Goal: Task Accomplishment & Management: Complete application form

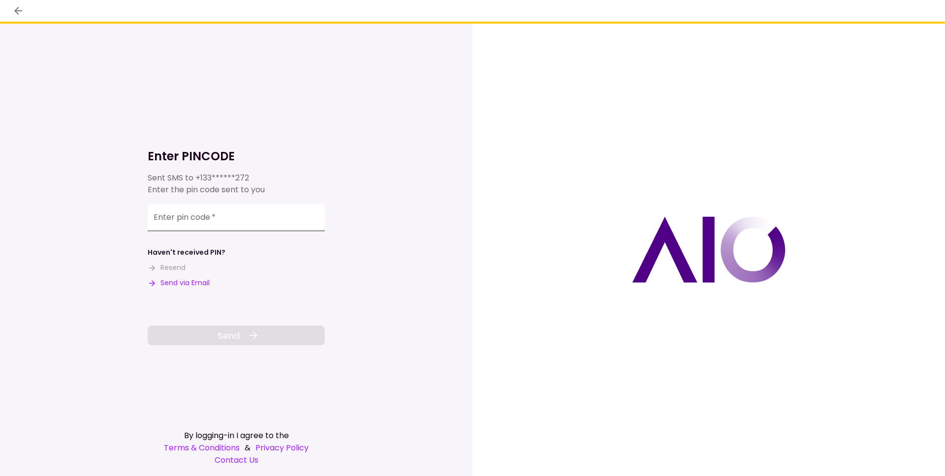
click at [234, 217] on input "Enter pin code   *" at bounding box center [236, 218] width 177 height 28
paste input "******"
type input "******"
click at [242, 332] on button "Send" at bounding box center [236, 336] width 177 height 20
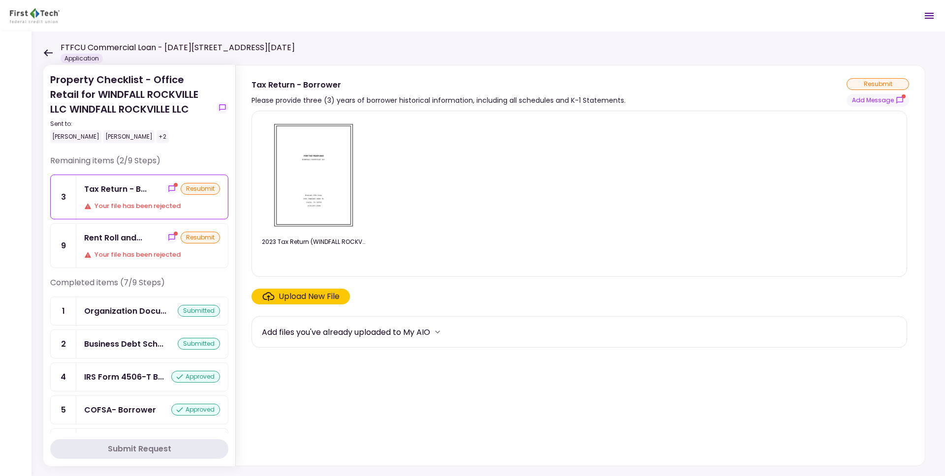
click at [160, 203] on div "Your file has been rejected" at bounding box center [152, 206] width 136 height 10
click at [339, 99] on div "Please provide three (3) years of borrower historical information, including al…" at bounding box center [438, 100] width 374 height 12
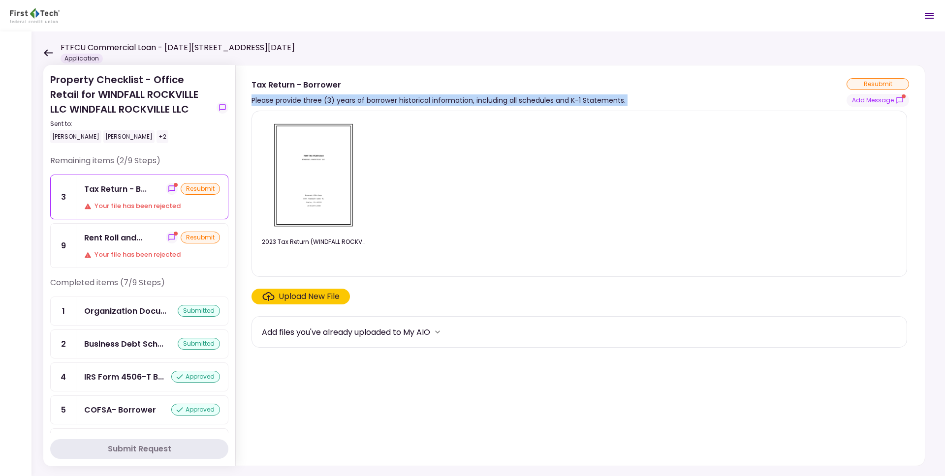
click at [339, 99] on div "Please provide three (3) years of borrower historical information, including al…" at bounding box center [438, 100] width 374 height 12
click at [143, 241] on div "Rent Roll and... resubmit" at bounding box center [152, 238] width 136 height 12
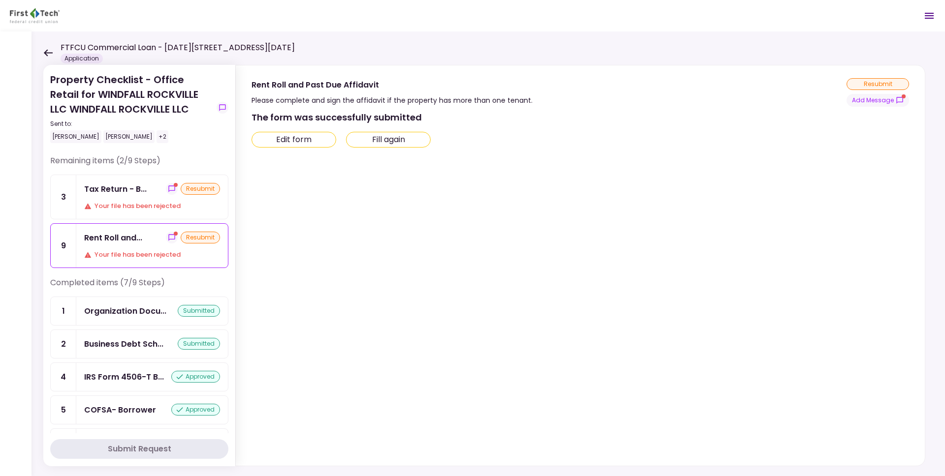
click at [285, 96] on div "Please complete and sign the affidavit if the property has more than one tenant." at bounding box center [391, 100] width 281 height 12
click at [183, 238] on div "resubmit" at bounding box center [200, 238] width 39 height 12
click at [168, 237] on icon "show-messages" at bounding box center [172, 238] width 8 height 8
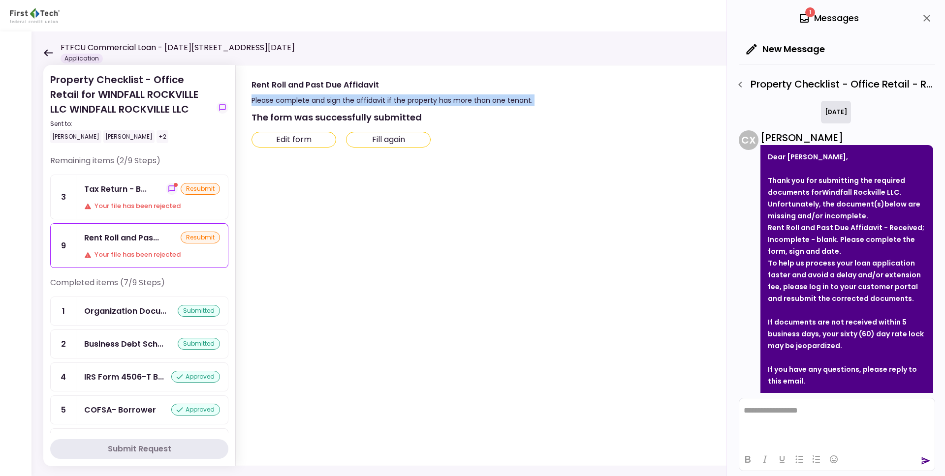
scroll to position [51, 0]
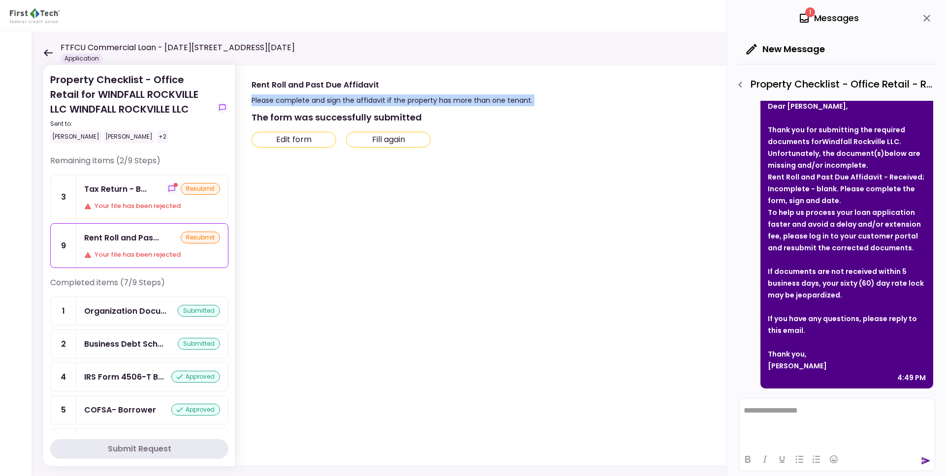
click at [810, 144] on div "Thank you for submitting the required documents for Windfall Rockville LLC ." at bounding box center [847, 136] width 158 height 24
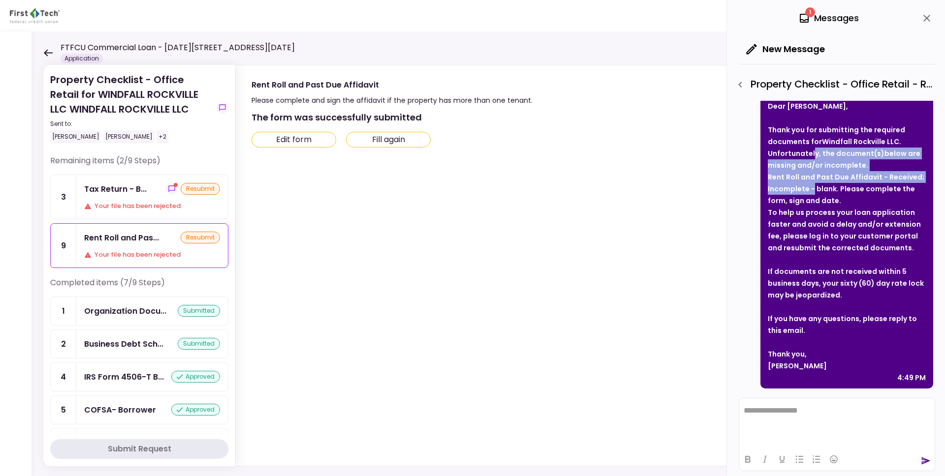
drag, startPoint x: 812, startPoint y: 151, endPoint x: 812, endPoint y: 186, distance: 34.4
click at [812, 186] on div "Thank you for submitting the required documents for Windfall Rockville LLC . Un…" at bounding box center [847, 189] width 158 height 130
click at [812, 186] on strong "Rent Roll and Past Due Affidavit - Received; Incomplete - blank. Please complet…" at bounding box center [846, 188] width 156 height 33
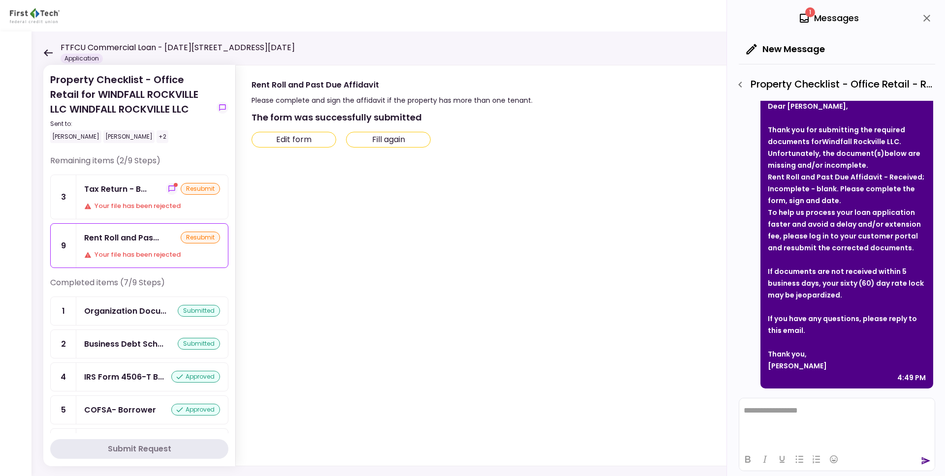
click at [812, 186] on strong "Rent Roll and Past Due Affidavit - Received; Incomplete - blank. Please complet…" at bounding box center [846, 188] width 156 height 33
click at [809, 195] on strong "Rent Roll and Past Due Affidavit - Received; Incomplete - blank. Please complet…" at bounding box center [846, 188] width 156 height 33
click at [323, 139] on button "Edit form" at bounding box center [293, 140] width 85 height 16
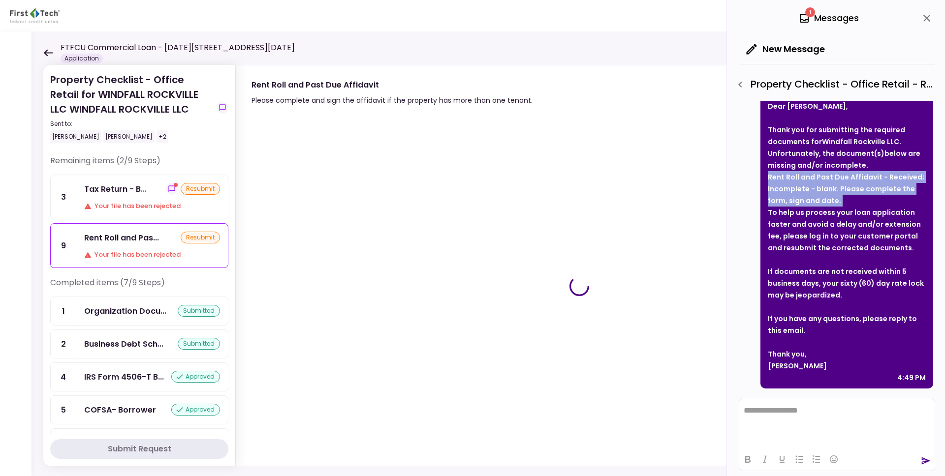
type input "***"
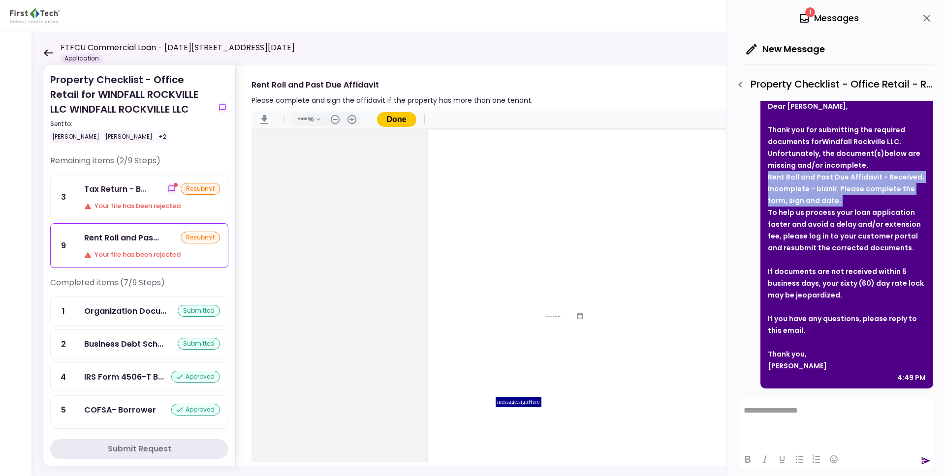
click at [127, 209] on div "Your file has been rejected" at bounding box center [152, 206] width 136 height 10
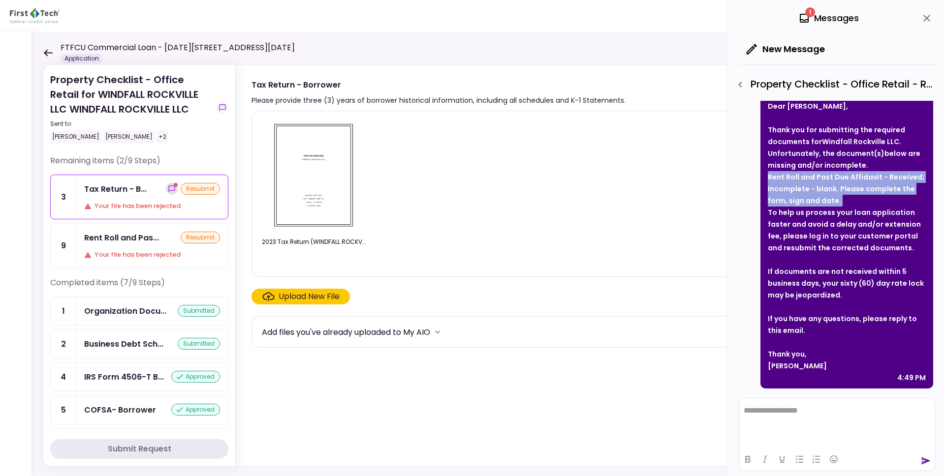
click at [171, 189] on icon "show-messages" at bounding box center [172, 189] width 8 height 8
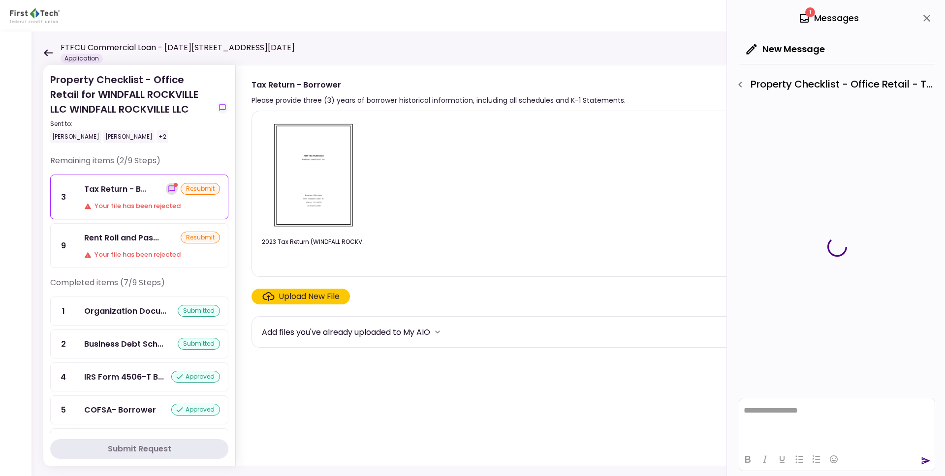
scroll to position [26, 0]
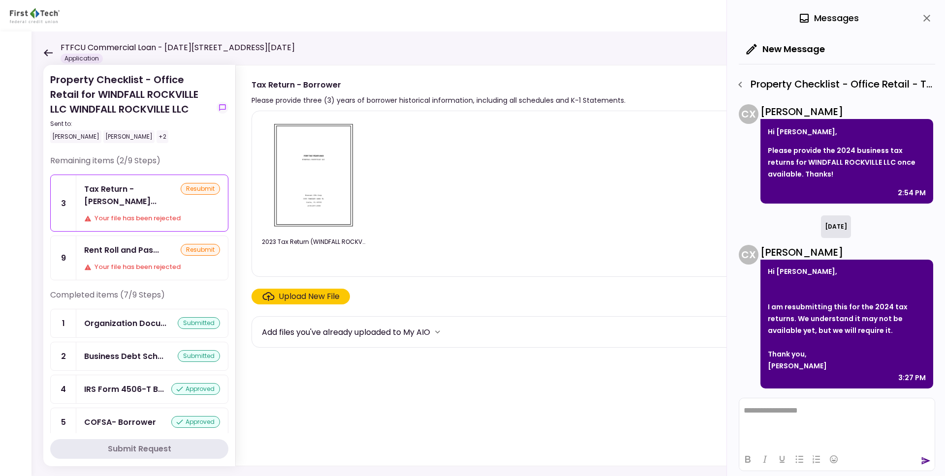
click at [810, 420] on html "**********" at bounding box center [836, 411] width 195 height 25
click at [841, 459] on icon "send" at bounding box center [926, 461] width 10 height 10
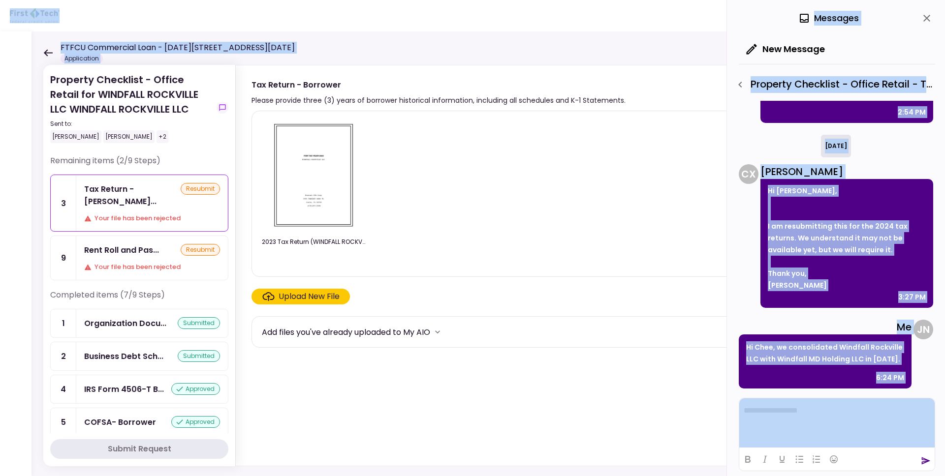
click at [43, 54] on main "**********" at bounding box center [472, 238] width 945 height 476
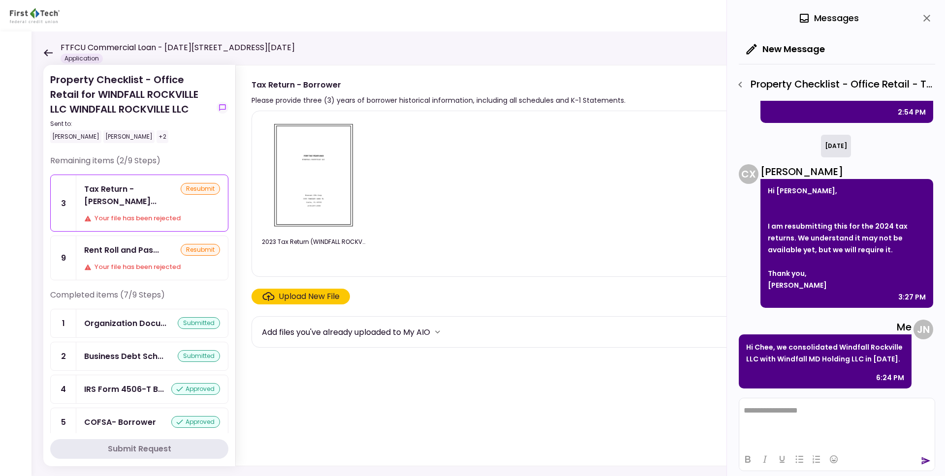
click at [48, 55] on icon at bounding box center [47, 52] width 9 height 7
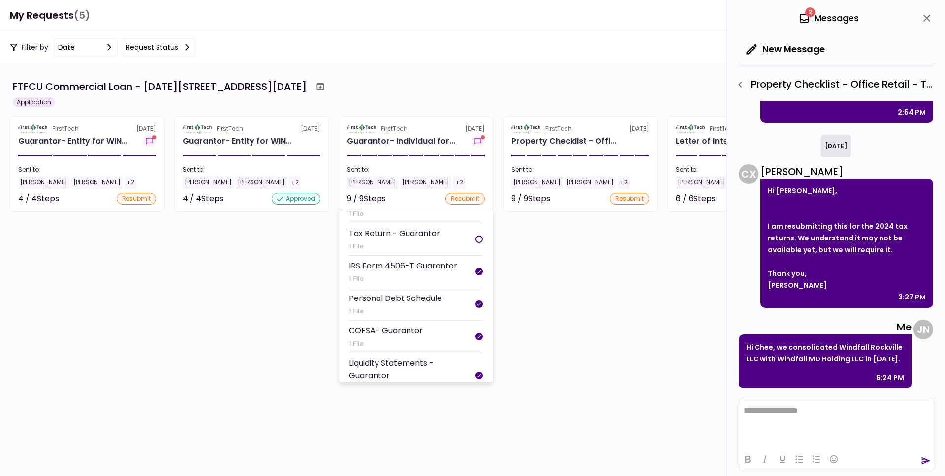
scroll to position [139, 0]
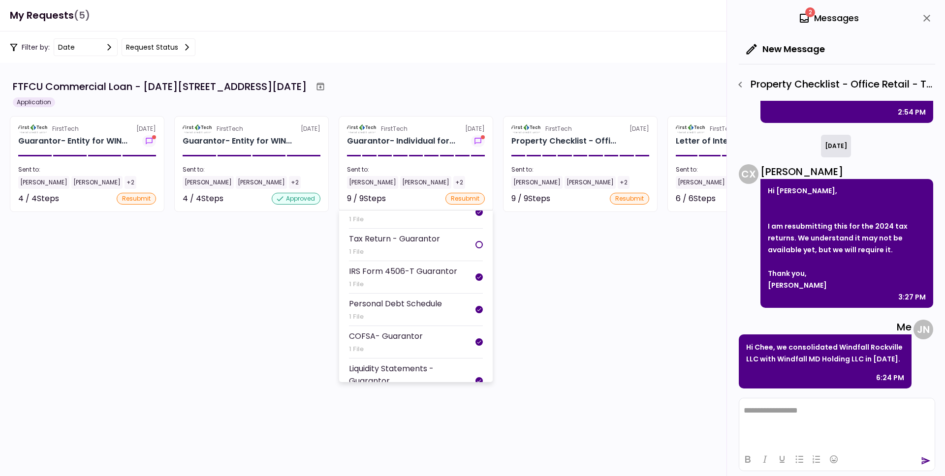
click at [401, 161] on section "FirstTech [DATE] Guarantor- Individual for... Sent to: [PERSON_NAME] Ni [PERSON…" at bounding box center [416, 164] width 155 height 96
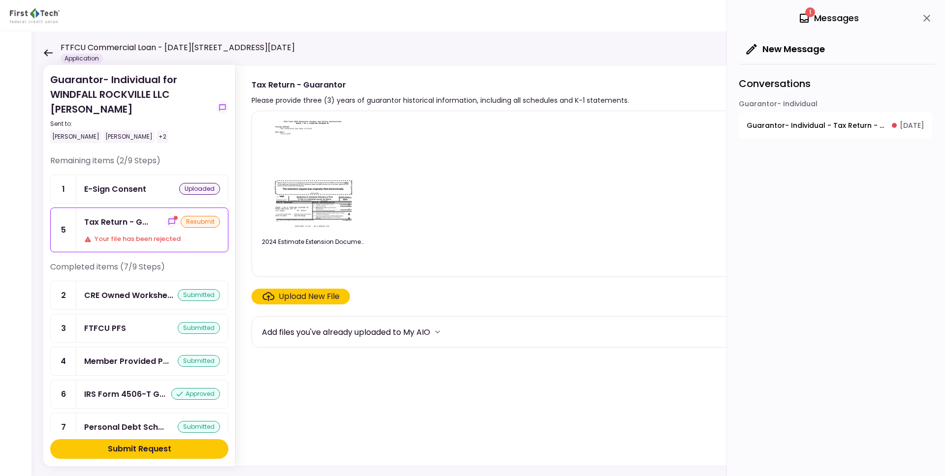
click at [149, 223] on div "Tax Return - G... resubmit" at bounding box center [152, 222] width 136 height 12
click at [168, 220] on icon "show-messages" at bounding box center [172, 222] width 8 height 8
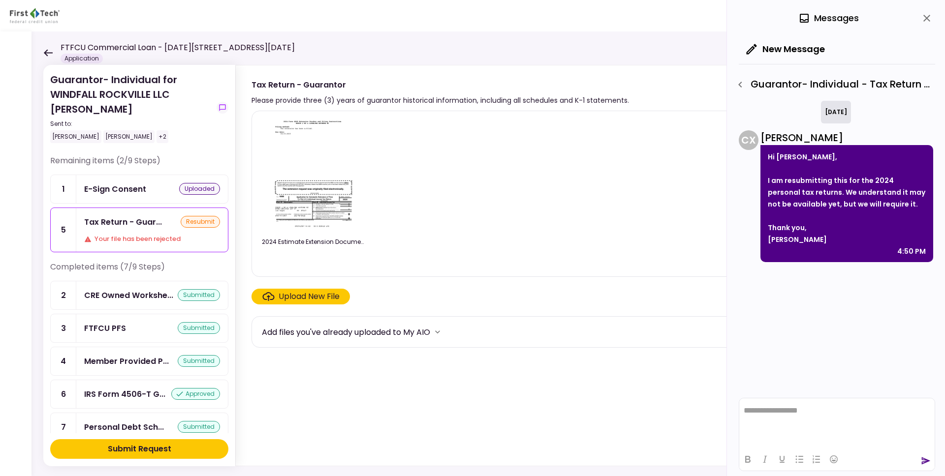
click at [819, 182] on div "I am resubmitting this for the 2024 personal tax returns. We understand it may …" at bounding box center [847, 192] width 158 height 35
click at [50, 56] on icon at bounding box center [47, 52] width 9 height 7
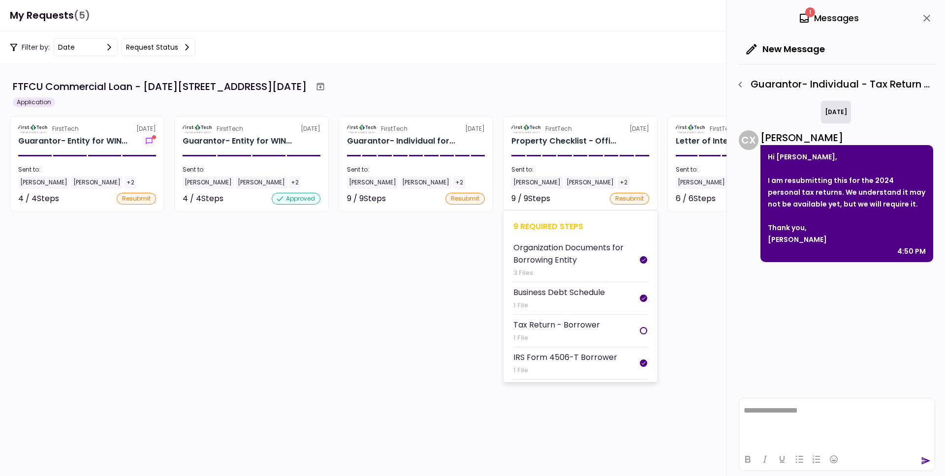
click at [626, 180] on div "[PERSON_NAME] Ni [PERSON_NAME] Ni +2" at bounding box center [580, 182] width 138 height 13
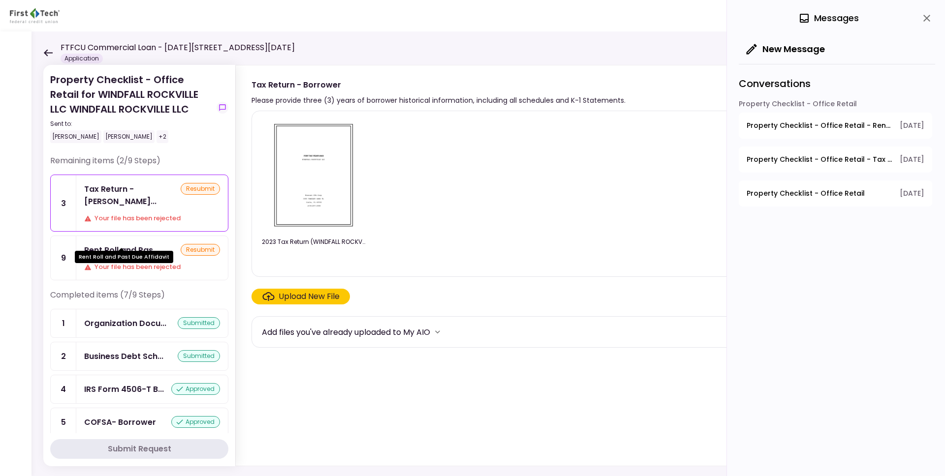
click at [153, 247] on div "Rent Roll and Past Due Affidavit" at bounding box center [124, 253] width 98 height 19
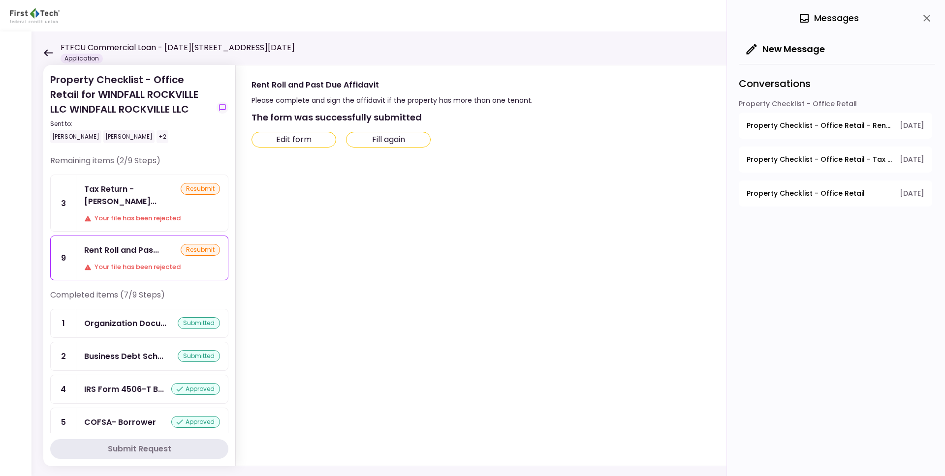
click at [150, 214] on div "Your file has been rejected" at bounding box center [152, 219] width 136 height 10
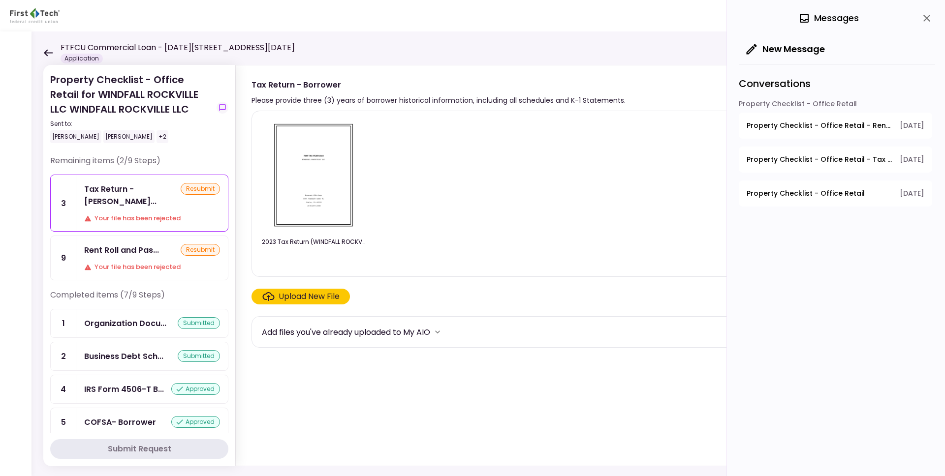
click at [52, 53] on icon at bounding box center [48, 52] width 9 height 7
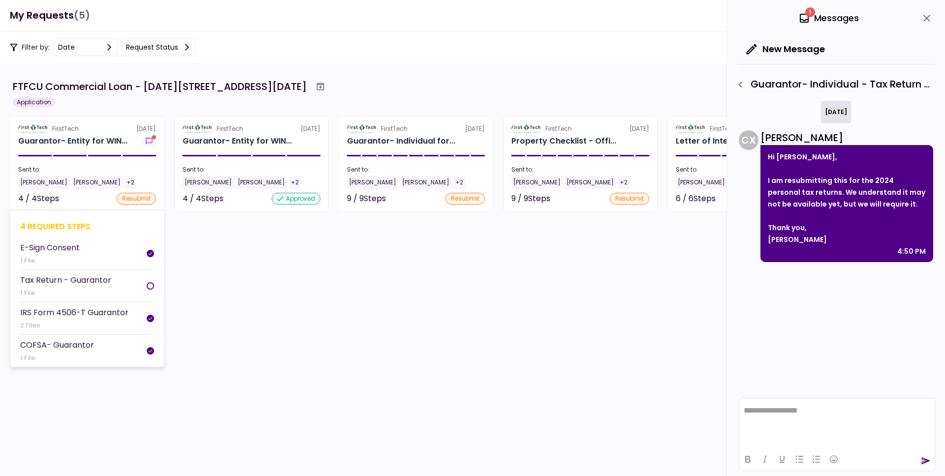
click at [111, 160] on section "FirstTech [DATE] Guarantor- Entity for WIN... Sent to: [PERSON_NAME] Ni [PERSON…" at bounding box center [87, 164] width 155 height 96
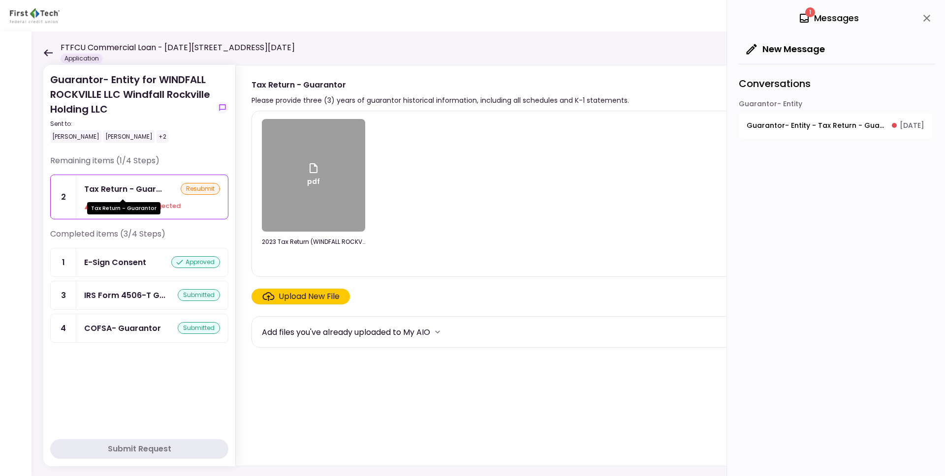
click at [154, 186] on div "Tax Return - Guar..." at bounding box center [123, 189] width 78 height 12
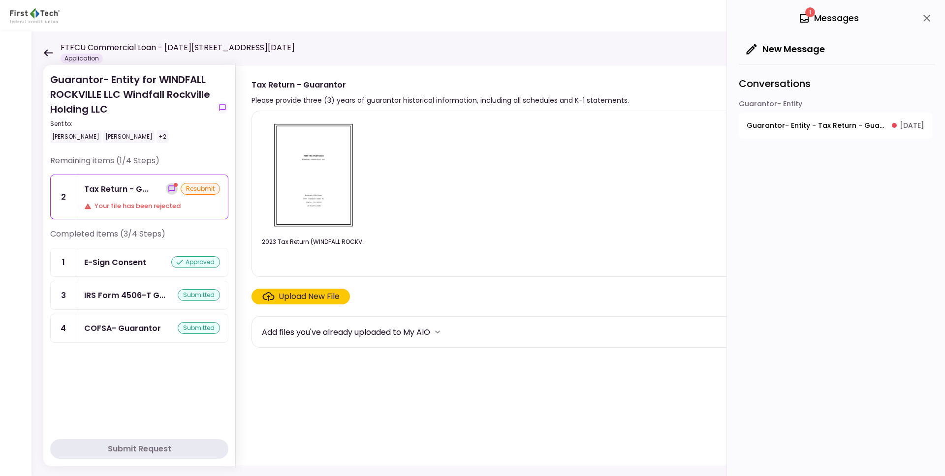
click at [173, 187] on icon "show-messages" at bounding box center [172, 189] width 8 height 8
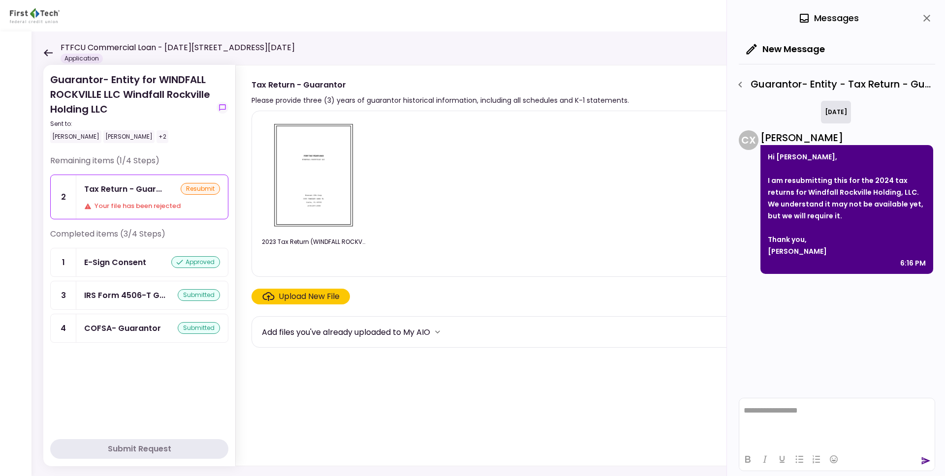
click at [823, 193] on div "I am resubmitting this for the 2024 tax returns for Windfall Rockville Holding,…" at bounding box center [847, 198] width 158 height 47
click at [47, 52] on icon at bounding box center [47, 52] width 9 height 7
